Goal: Task Accomplishment & Management: Use online tool/utility

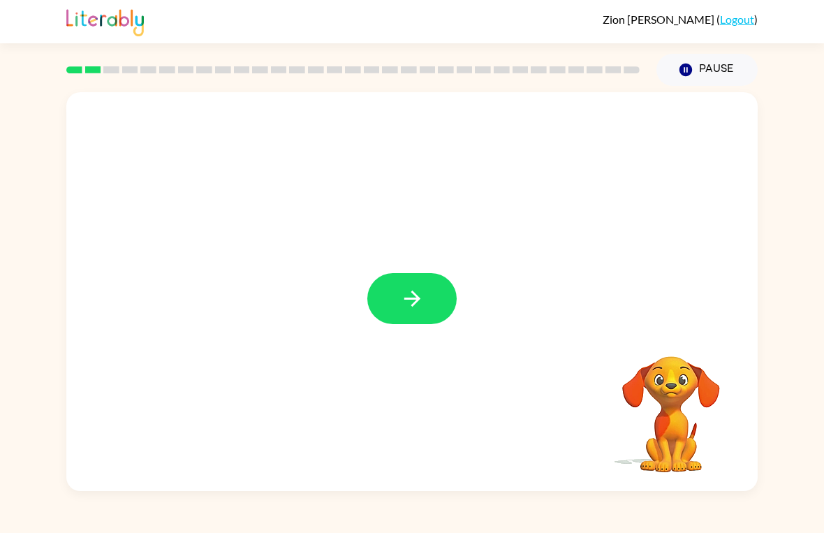
click at [405, 315] on button "button" at bounding box center [412, 298] width 89 height 51
click at [405, 315] on div at bounding box center [412, 291] width 692 height 399
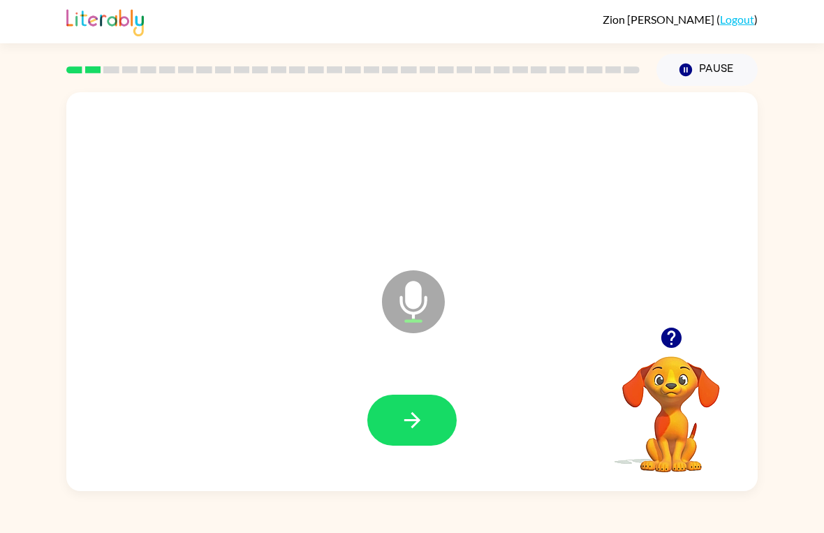
click at [431, 432] on button "button" at bounding box center [412, 420] width 89 height 51
click at [430, 444] on button "button" at bounding box center [412, 420] width 89 height 51
click at [399, 444] on button "button" at bounding box center [412, 420] width 89 height 51
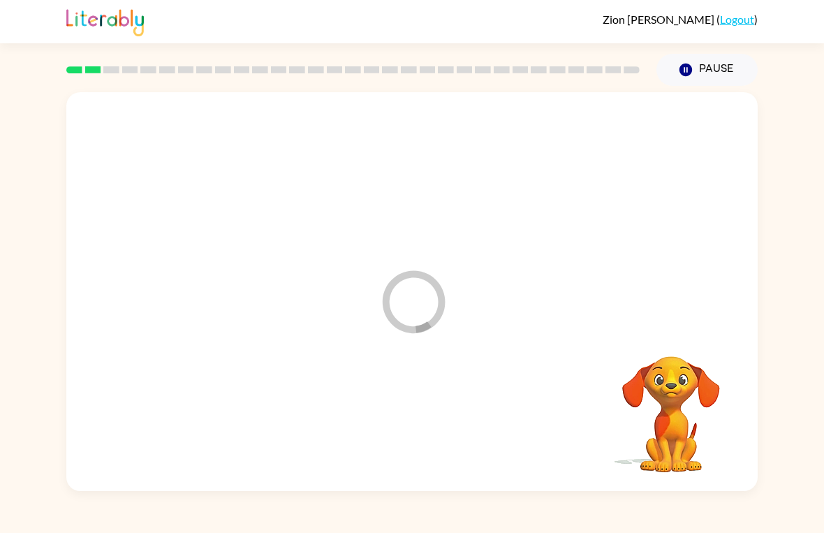
click at [408, 508] on div "[PERSON_NAME] ( Logout ) Pause Pause Loader Your response is being sent to our …" at bounding box center [412, 266] width 824 height 533
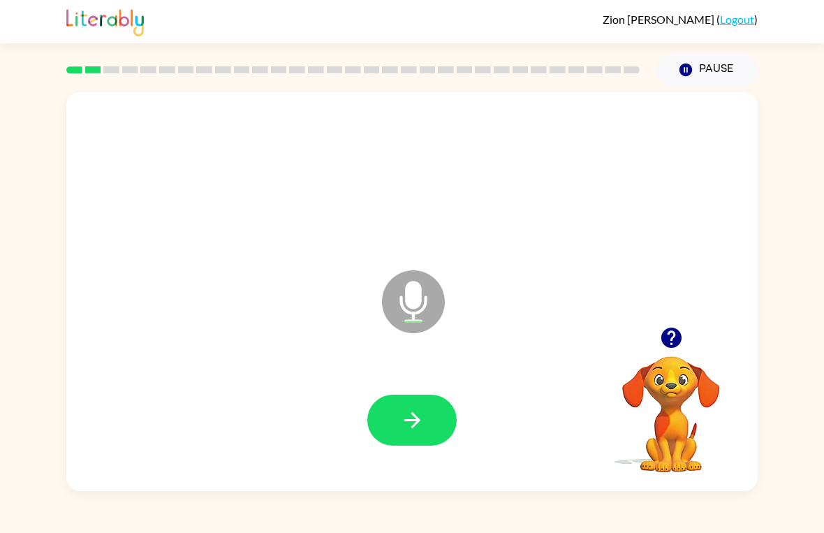
click at [421, 415] on icon "button" at bounding box center [412, 420] width 24 height 24
click at [421, 435] on button "button" at bounding box center [412, 420] width 89 height 51
click at [439, 438] on button "button" at bounding box center [412, 420] width 89 height 51
click at [432, 423] on button "button" at bounding box center [412, 420] width 89 height 51
click at [422, 429] on icon "button" at bounding box center [412, 420] width 24 height 24
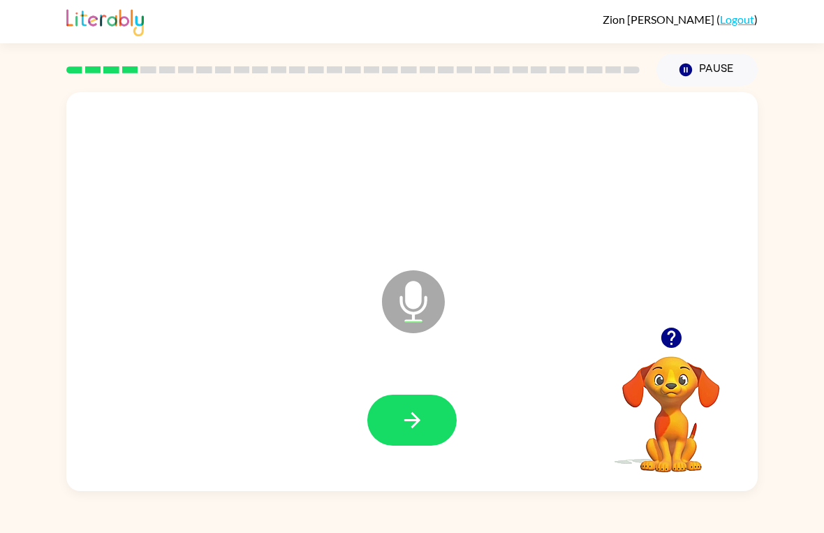
click at [407, 425] on icon "button" at bounding box center [412, 420] width 24 height 24
click at [406, 422] on icon "button" at bounding box center [412, 420] width 24 height 24
click at [427, 432] on button "button" at bounding box center [412, 420] width 89 height 51
click at [424, 398] on button "button" at bounding box center [412, 420] width 89 height 51
click at [403, 445] on button "button" at bounding box center [412, 420] width 89 height 51
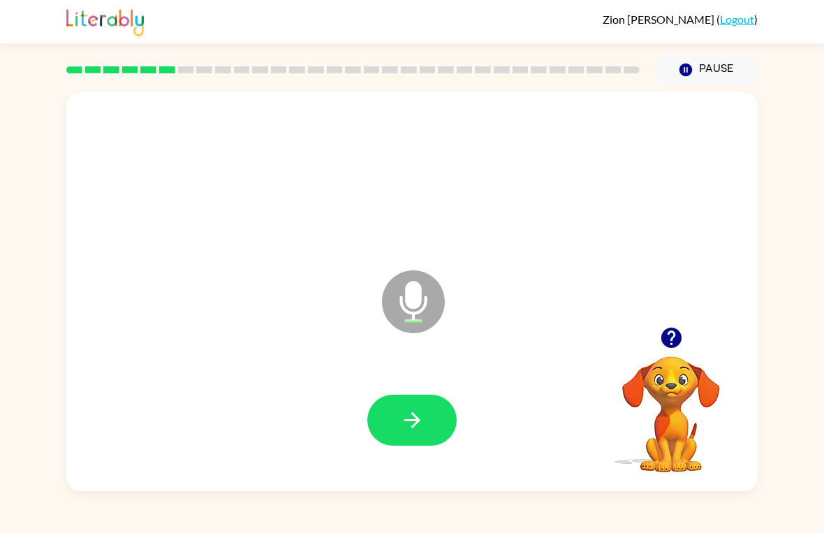
click at [430, 445] on button "button" at bounding box center [412, 420] width 89 height 51
click at [407, 411] on icon "button" at bounding box center [412, 420] width 24 height 24
click at [417, 423] on icon "button" at bounding box center [412, 420] width 16 height 16
click at [435, 437] on button "button" at bounding box center [412, 420] width 89 height 51
click at [402, 404] on button "button" at bounding box center [412, 420] width 89 height 51
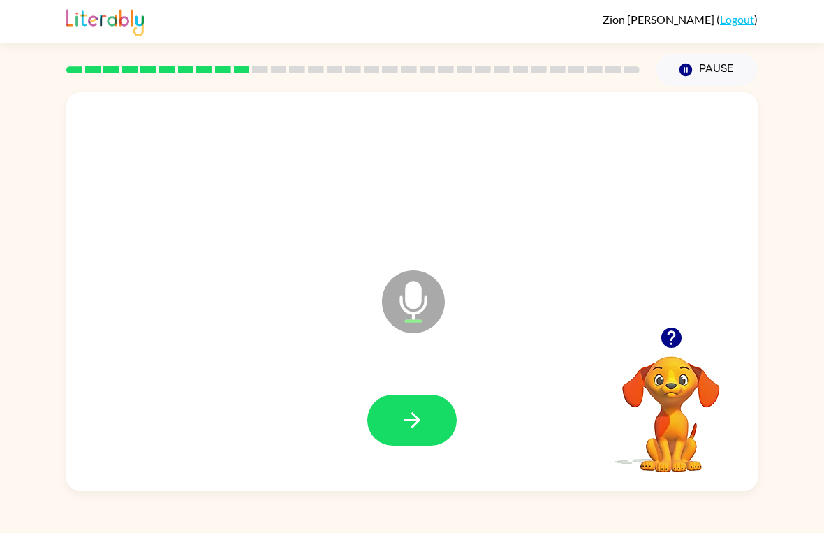
click at [421, 421] on icon "button" at bounding box center [412, 420] width 24 height 24
click at [572, 363] on video "Your browser must support playing .mp4 files to use Literably. Please try using…" at bounding box center [672, 405] width 140 height 140
click at [572, 337] on icon "button" at bounding box center [671, 338] width 20 height 20
click at [421, 419] on icon "button" at bounding box center [412, 420] width 24 height 24
click at [426, 424] on button "button" at bounding box center [412, 420] width 89 height 51
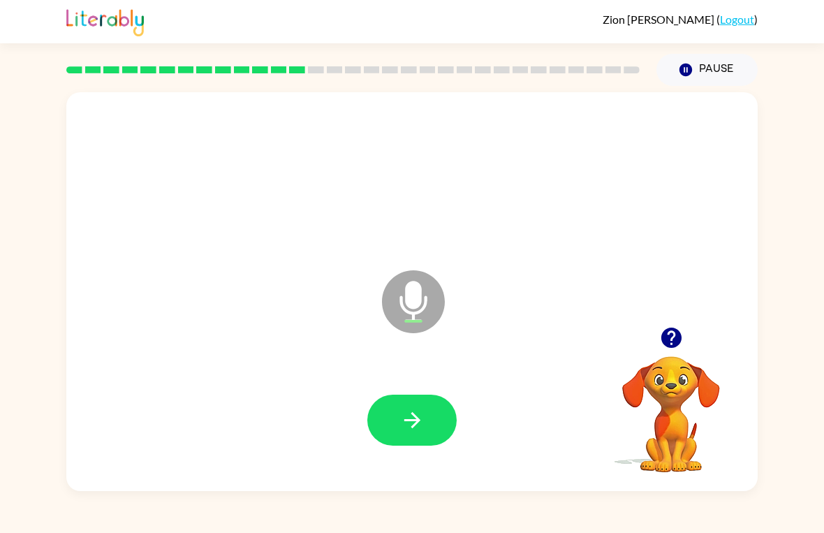
click at [393, 437] on button "button" at bounding box center [412, 420] width 89 height 51
click at [399, 437] on button "button" at bounding box center [412, 420] width 89 height 51
click at [406, 387] on div at bounding box center [412, 420] width 664 height 115
click at [389, 398] on button "button" at bounding box center [412, 420] width 89 height 51
click at [405, 433] on icon "button" at bounding box center [412, 420] width 24 height 24
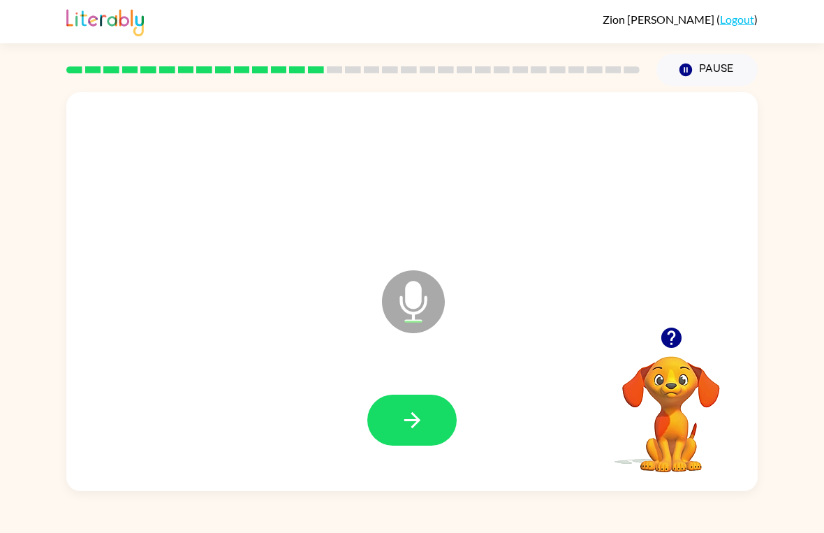
click at [407, 405] on button "button" at bounding box center [412, 420] width 89 height 51
click at [397, 414] on button "button" at bounding box center [412, 420] width 89 height 51
click at [419, 437] on button "button" at bounding box center [412, 420] width 89 height 51
click at [431, 416] on button "button" at bounding box center [412, 420] width 89 height 51
click at [572, 335] on icon "button" at bounding box center [671, 338] width 20 height 20
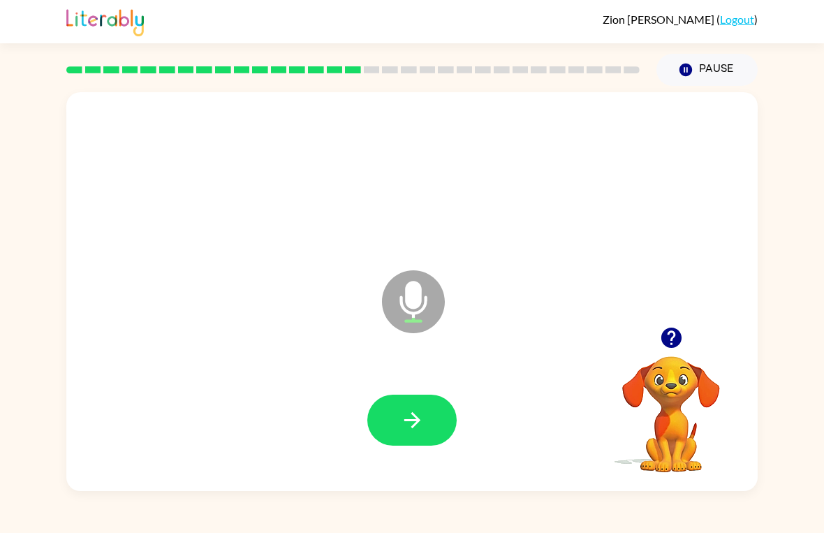
click at [413, 430] on icon "button" at bounding box center [412, 420] width 24 height 24
click at [429, 421] on button "button" at bounding box center [412, 420] width 89 height 51
click at [416, 410] on icon "button" at bounding box center [412, 420] width 24 height 24
click at [450, 426] on button "button" at bounding box center [412, 420] width 89 height 51
click at [424, 435] on button "button" at bounding box center [412, 420] width 89 height 51
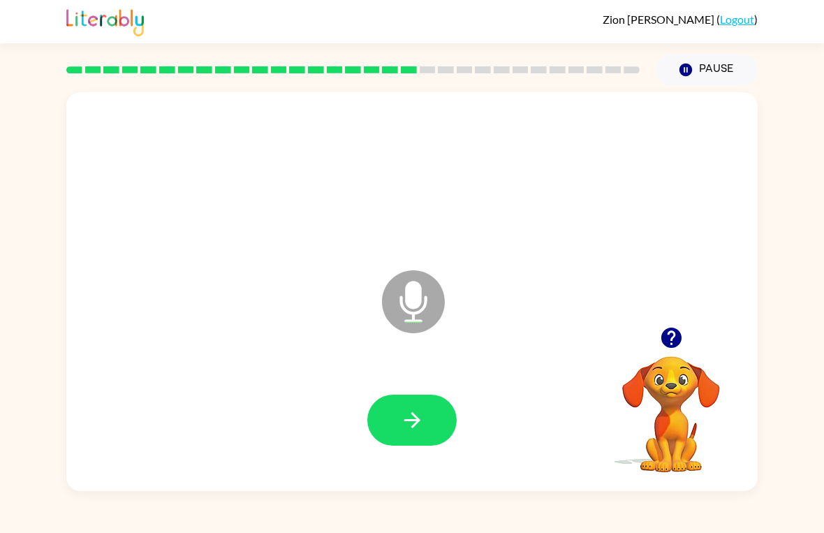
click at [389, 406] on button "button" at bounding box center [412, 420] width 89 height 51
click at [385, 435] on button "button" at bounding box center [412, 420] width 89 height 51
click at [418, 436] on button "button" at bounding box center [412, 420] width 89 height 51
click at [427, 409] on button "button" at bounding box center [412, 420] width 89 height 51
click at [437, 415] on button "button" at bounding box center [412, 420] width 89 height 51
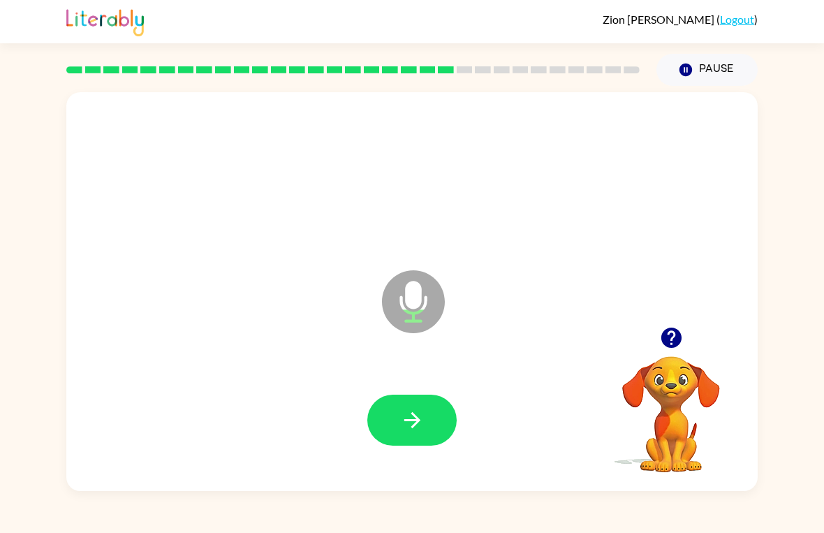
click at [378, 452] on div at bounding box center [412, 420] width 664 height 115
click at [470, 436] on div at bounding box center [412, 420] width 664 height 115
click at [414, 414] on icon "button" at bounding box center [412, 420] width 16 height 16
click at [412, 416] on icon "button" at bounding box center [412, 420] width 24 height 24
click at [446, 428] on button "button" at bounding box center [412, 420] width 89 height 51
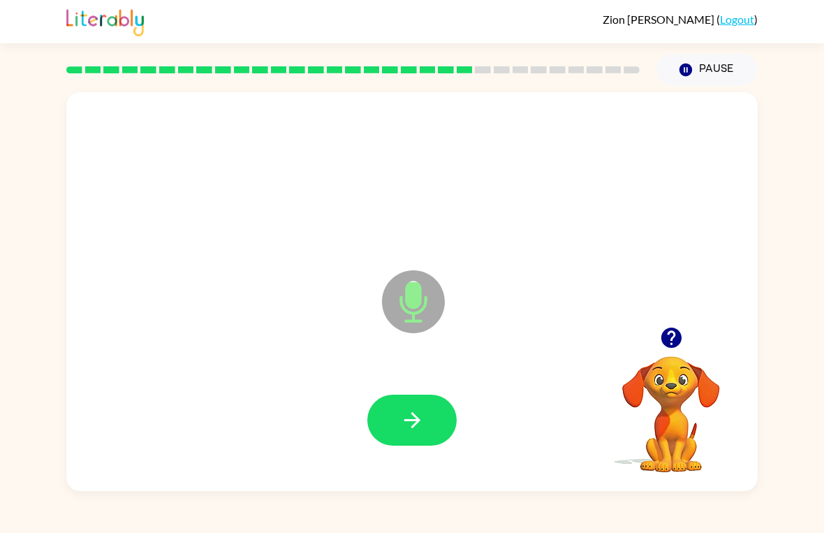
click at [410, 399] on button "button" at bounding box center [412, 420] width 89 height 51
click at [397, 444] on button "button" at bounding box center [412, 420] width 89 height 51
click at [395, 420] on button "button" at bounding box center [412, 420] width 89 height 51
click at [407, 429] on icon "button" at bounding box center [412, 420] width 24 height 24
click at [386, 445] on button "button" at bounding box center [412, 420] width 89 height 51
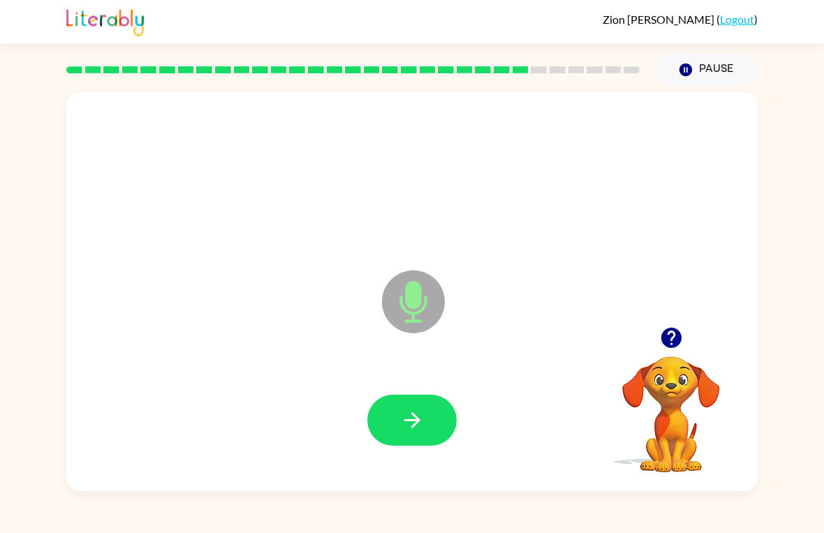
click at [396, 410] on button "button" at bounding box center [412, 420] width 89 height 51
click at [416, 407] on button "button" at bounding box center [412, 420] width 89 height 51
click at [400, 434] on button "button" at bounding box center [412, 420] width 89 height 51
click at [401, 407] on button "button" at bounding box center [412, 420] width 89 height 51
click at [572, 371] on video "Your browser must support playing .mp4 files to use Literably. Please try using…" at bounding box center [672, 405] width 140 height 140
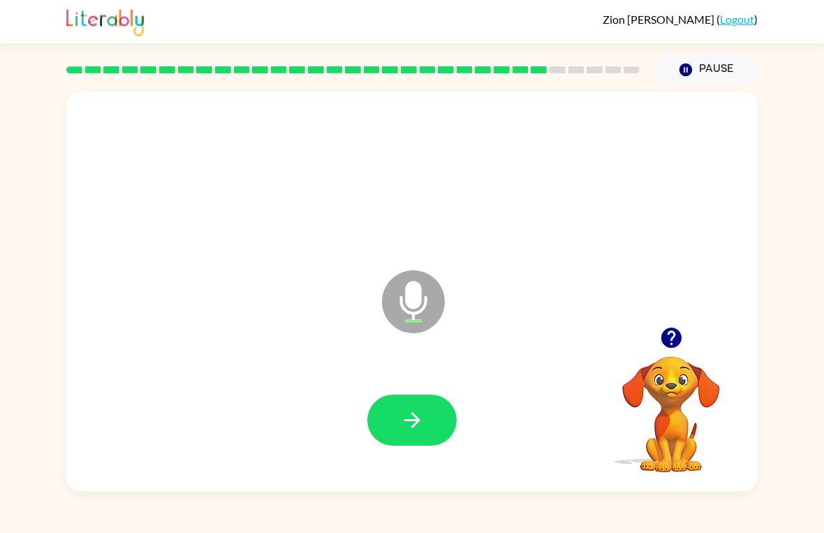
click at [572, 370] on video "Your browser must support playing .mp4 files to use Literably. Please try using…" at bounding box center [672, 405] width 140 height 140
click at [572, 342] on icon "button" at bounding box center [671, 338] width 20 height 20
click at [572, 352] on div at bounding box center [672, 338] width 140 height 36
click at [572, 327] on div at bounding box center [672, 338] width 140 height 36
click at [572, 355] on button "button" at bounding box center [672, 338] width 36 height 36
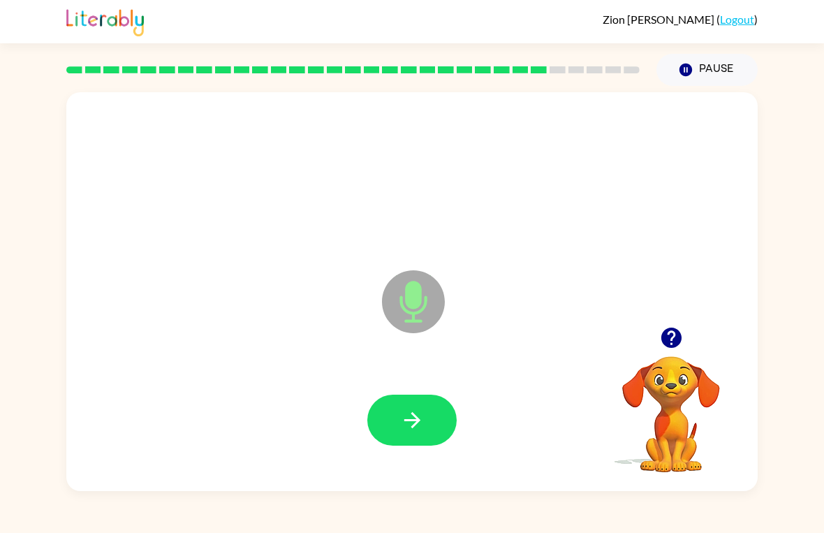
click at [426, 412] on button "button" at bounding box center [412, 420] width 89 height 51
click at [437, 419] on button "button" at bounding box center [412, 420] width 89 height 51
click at [404, 375] on div at bounding box center [412, 420] width 664 height 115
click at [420, 401] on button "button" at bounding box center [412, 420] width 89 height 51
click at [414, 417] on icon "button" at bounding box center [412, 420] width 16 height 16
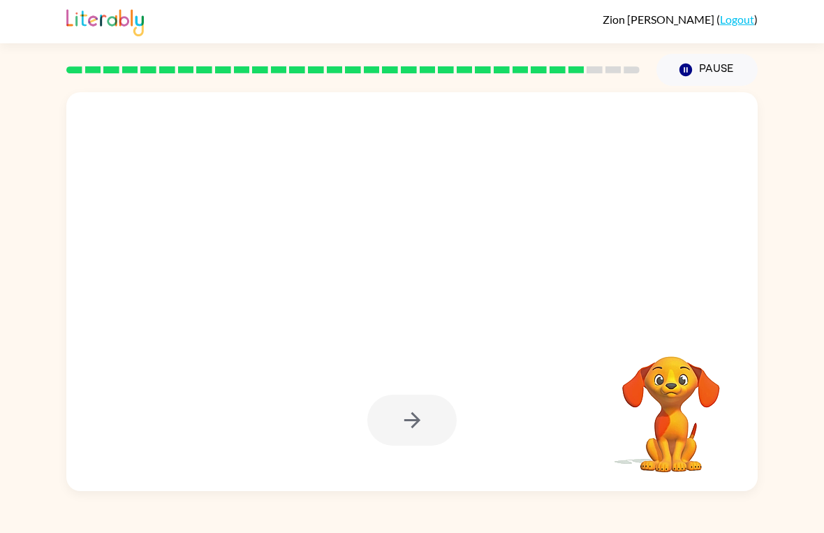
click at [429, 426] on div at bounding box center [412, 420] width 89 height 51
click at [434, 416] on div at bounding box center [412, 420] width 89 height 51
click at [431, 427] on div at bounding box center [412, 420] width 89 height 51
click at [572, 25] on link "Logout" at bounding box center [737, 19] width 34 height 13
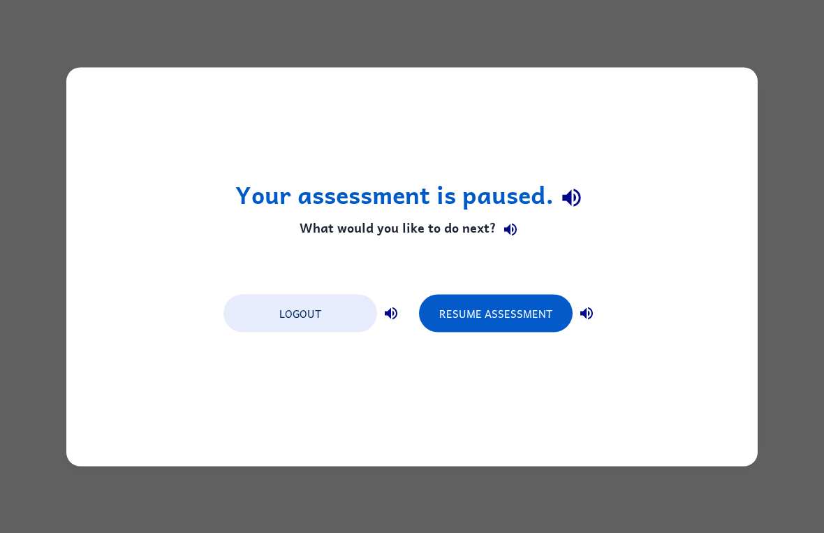
click at [572, 363] on div "Your assessment is paused. What would you like to do next? Logout Resume Assess…" at bounding box center [412, 266] width 692 height 399
click at [483, 311] on button "Resume Assessment" at bounding box center [496, 313] width 154 height 38
click at [483, 332] on button "Resume Assessment" at bounding box center [496, 313] width 154 height 38
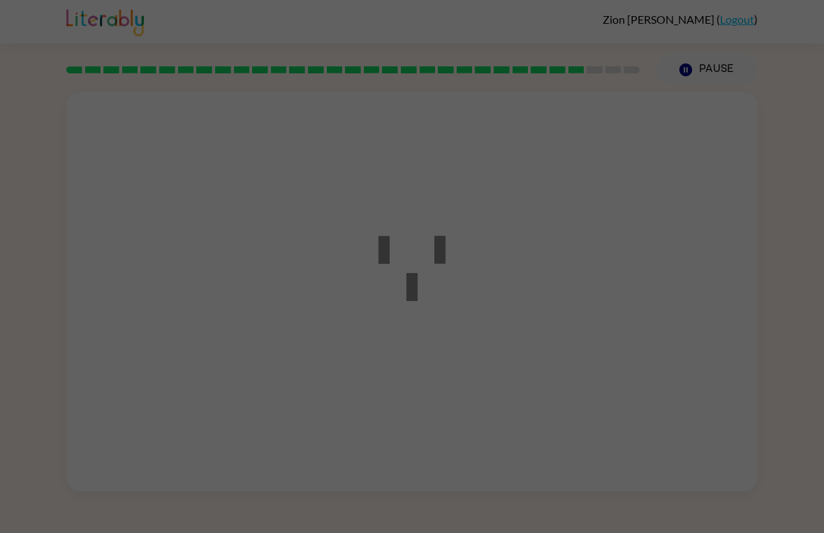
click at [504, 307] on div at bounding box center [412, 266] width 824 height 533
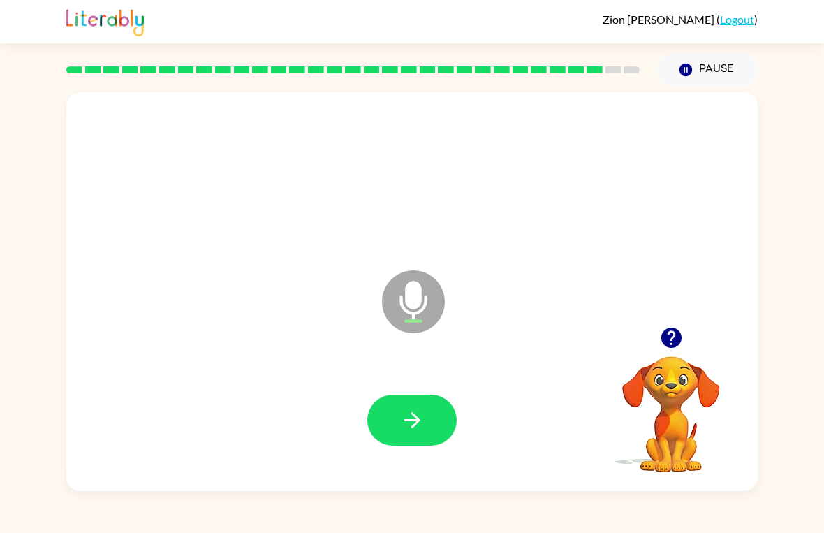
click at [572, 340] on icon "button" at bounding box center [672, 338] width 24 height 24
click at [386, 435] on button "button" at bounding box center [412, 420] width 89 height 51
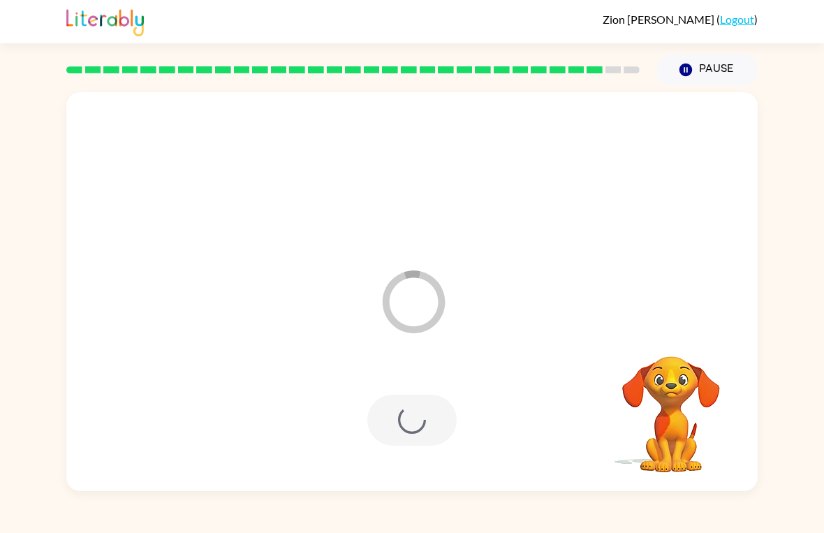
click at [394, 405] on div at bounding box center [412, 420] width 89 height 51
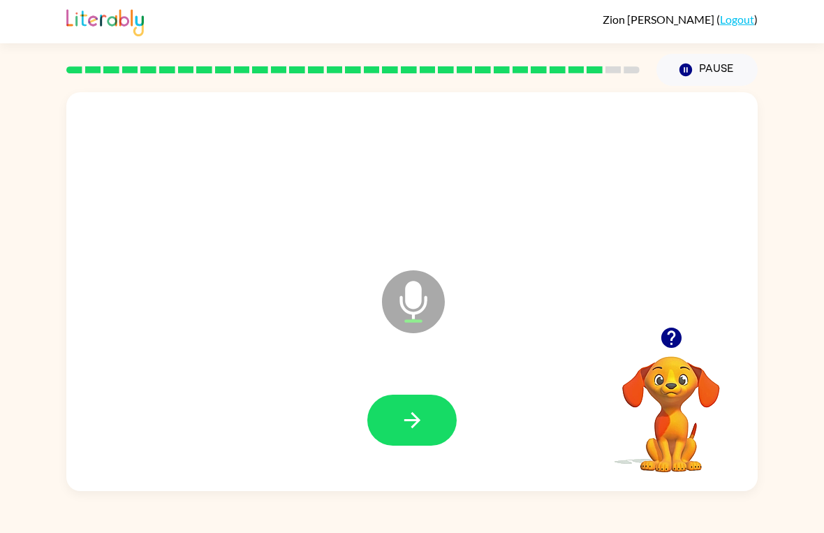
click at [403, 414] on icon "button" at bounding box center [412, 420] width 24 height 24
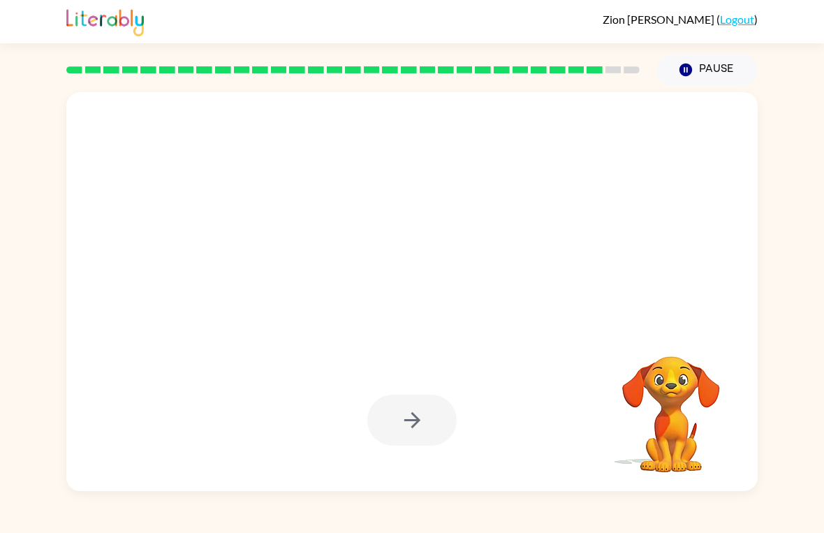
click at [427, 416] on div at bounding box center [412, 420] width 89 height 51
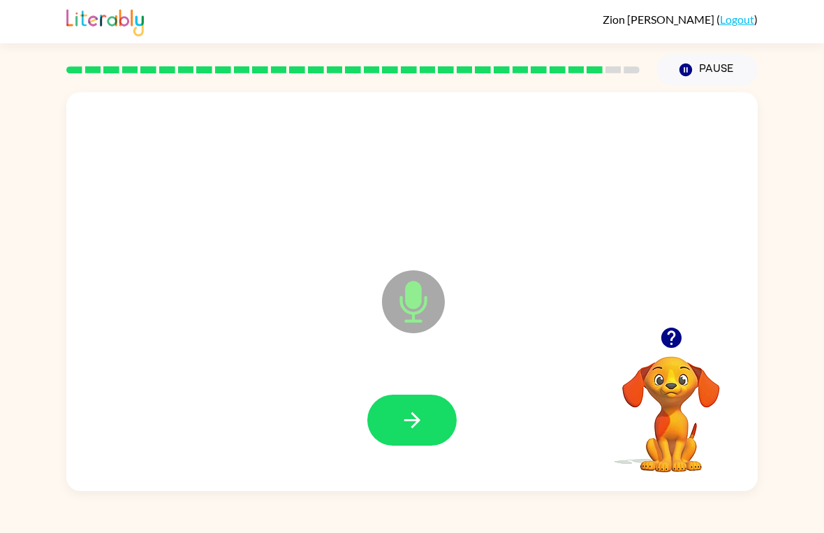
click at [414, 389] on div at bounding box center [412, 420] width 664 height 115
click at [397, 412] on button "button" at bounding box center [412, 420] width 89 height 51
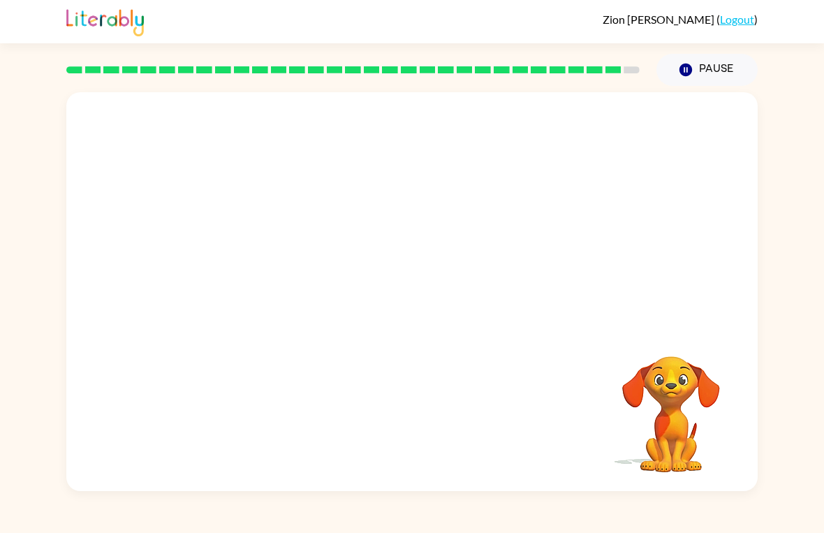
click at [572, 402] on video "Your browser must support playing .mp4 files to use Literably. Please try using…" at bounding box center [672, 405] width 140 height 140
click at [572, 414] on video "Your browser must support playing .mp4 files to use Literably. Please try using…" at bounding box center [672, 405] width 140 height 140
click at [572, 25] on link "Logout" at bounding box center [737, 19] width 34 height 13
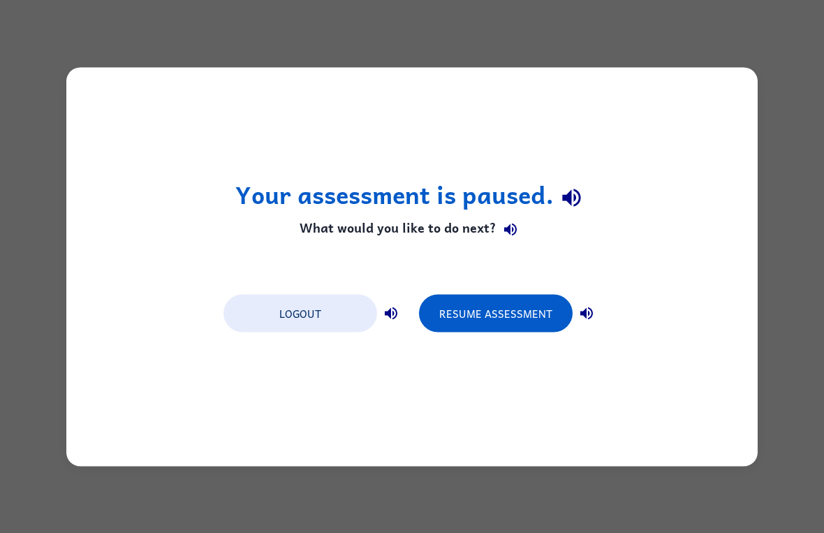
click at [524, 314] on button "Resume Assessment" at bounding box center [496, 313] width 154 height 38
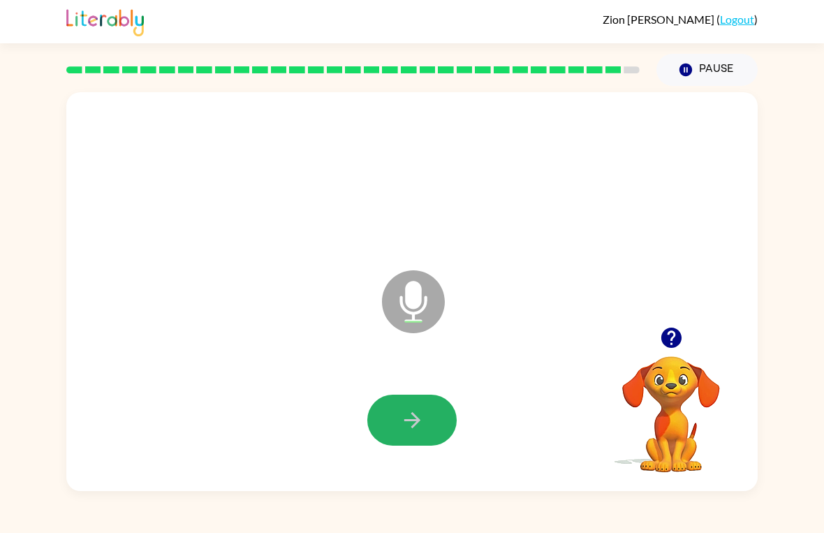
click at [426, 432] on button "button" at bounding box center [412, 420] width 89 height 51
click at [425, 433] on button "button" at bounding box center [412, 420] width 89 height 51
